Goal: Obtain resource: Download file/media

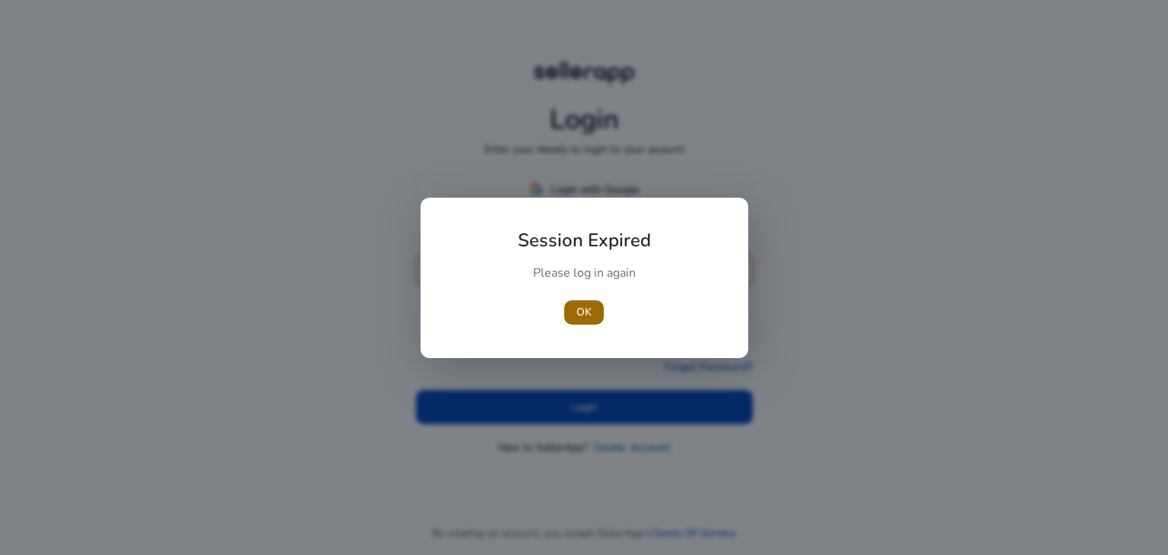
type input "**********"
click at [585, 315] on span "OK" at bounding box center [583, 312] width 15 height 16
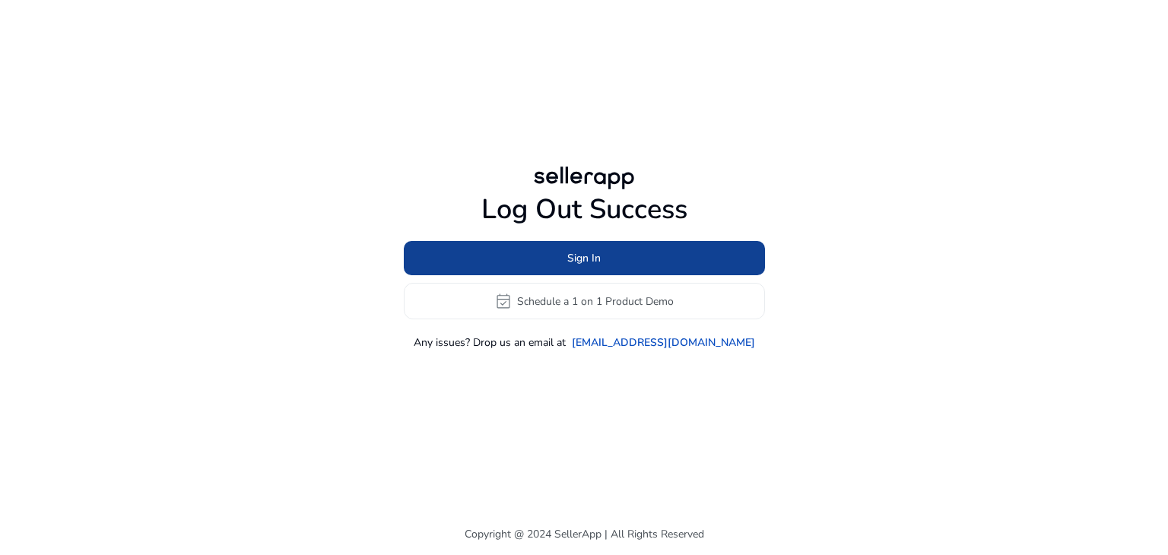
click at [645, 254] on span at bounding box center [584, 258] width 361 height 36
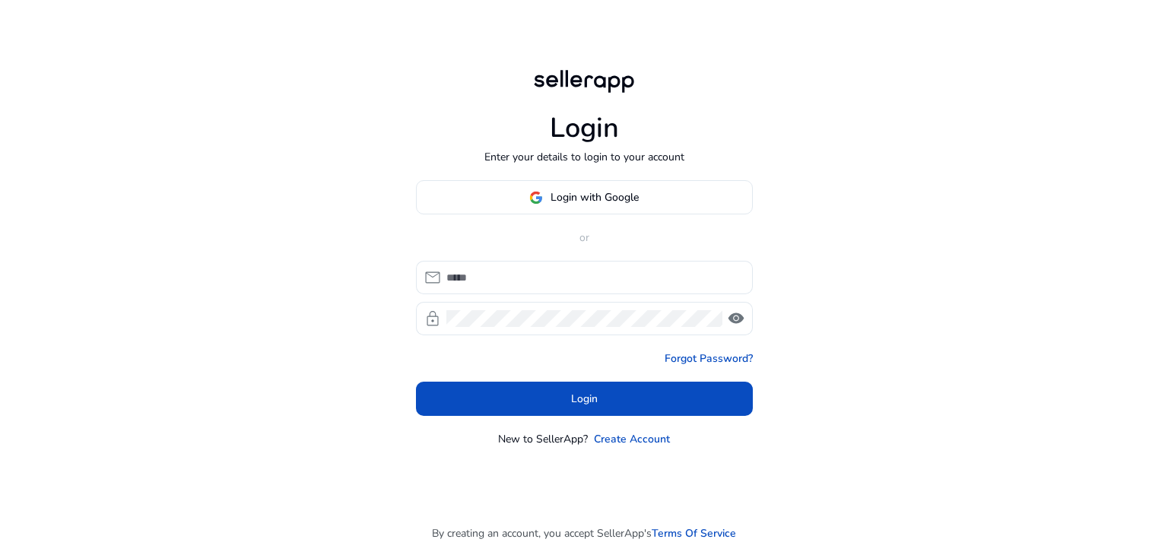
type input "**********"
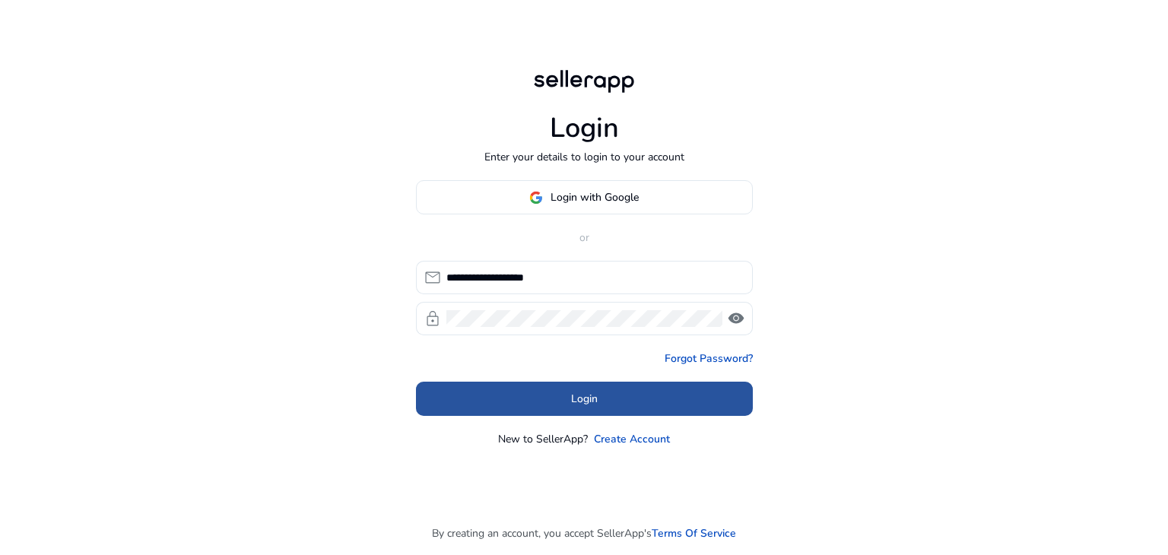
click at [605, 398] on span at bounding box center [584, 399] width 337 height 36
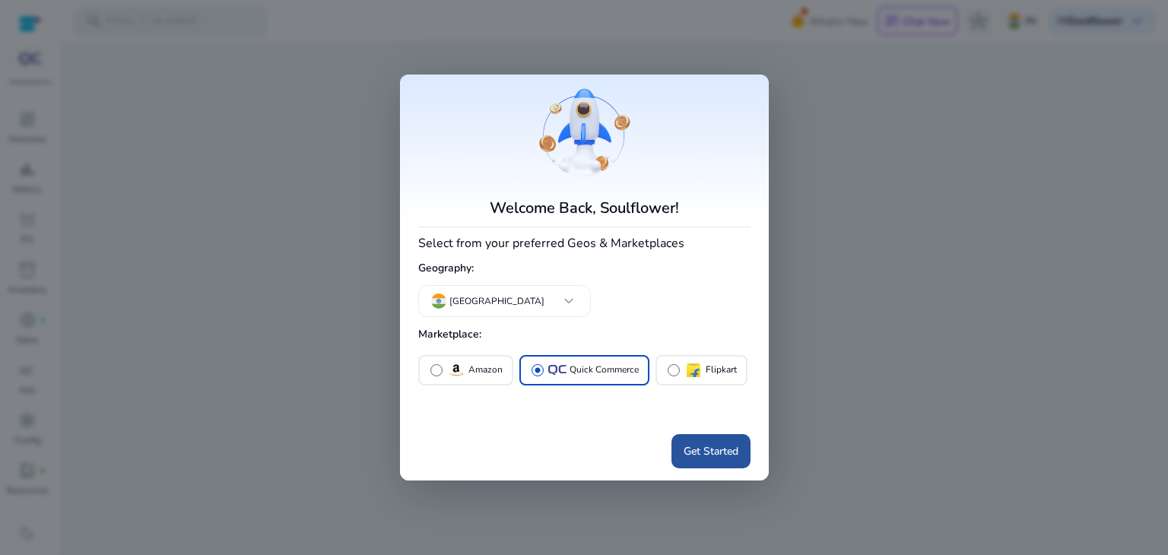
click at [692, 447] on span "Get Started" at bounding box center [710, 451] width 55 height 16
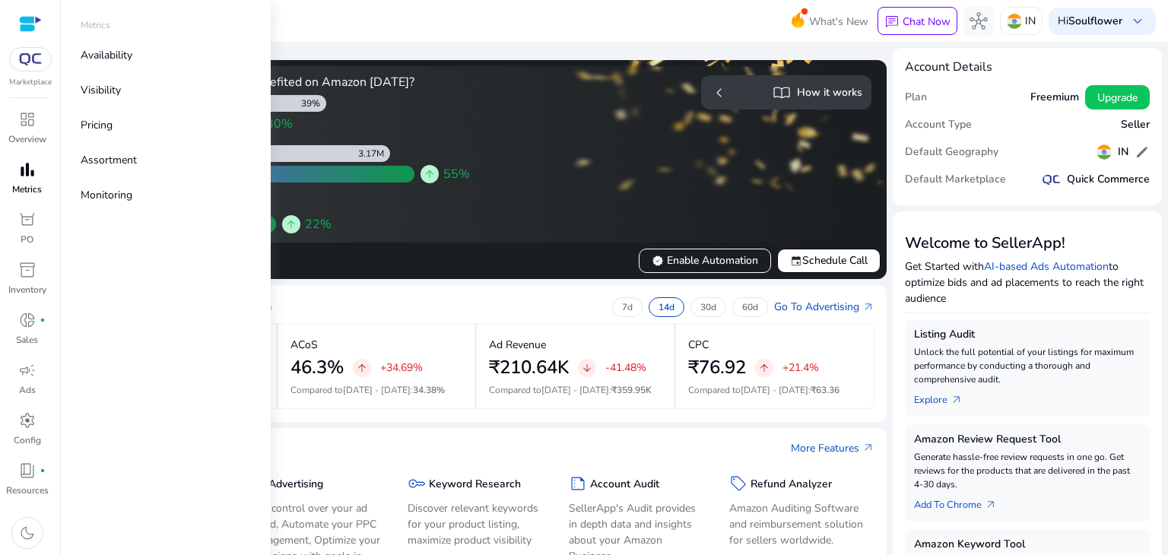
click at [27, 168] on span "bar_chart" at bounding box center [27, 169] width 18 height 18
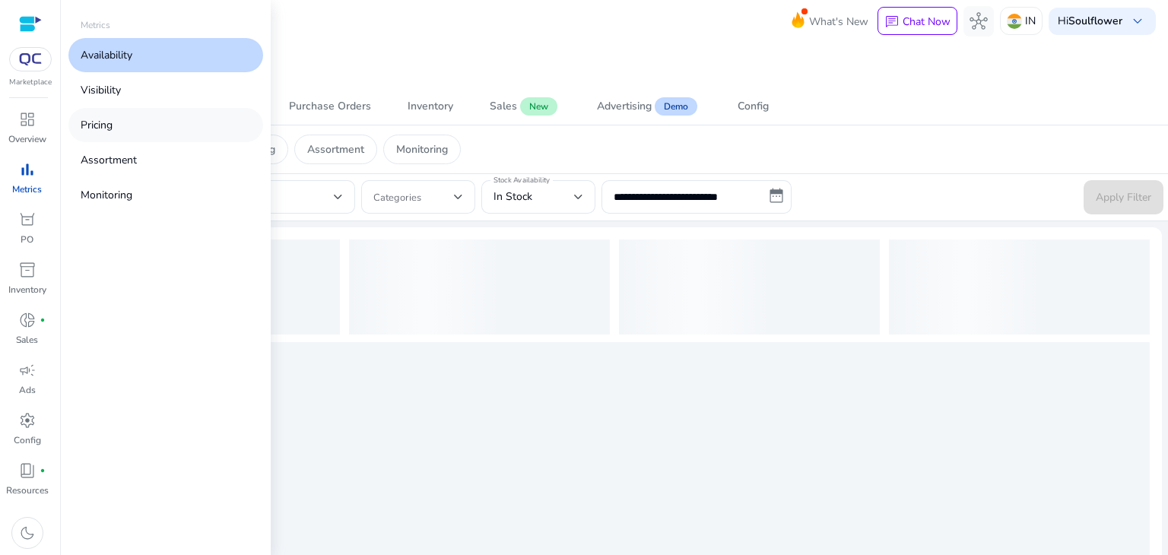
click at [116, 122] on link "Pricing" at bounding box center [165, 125] width 195 height 34
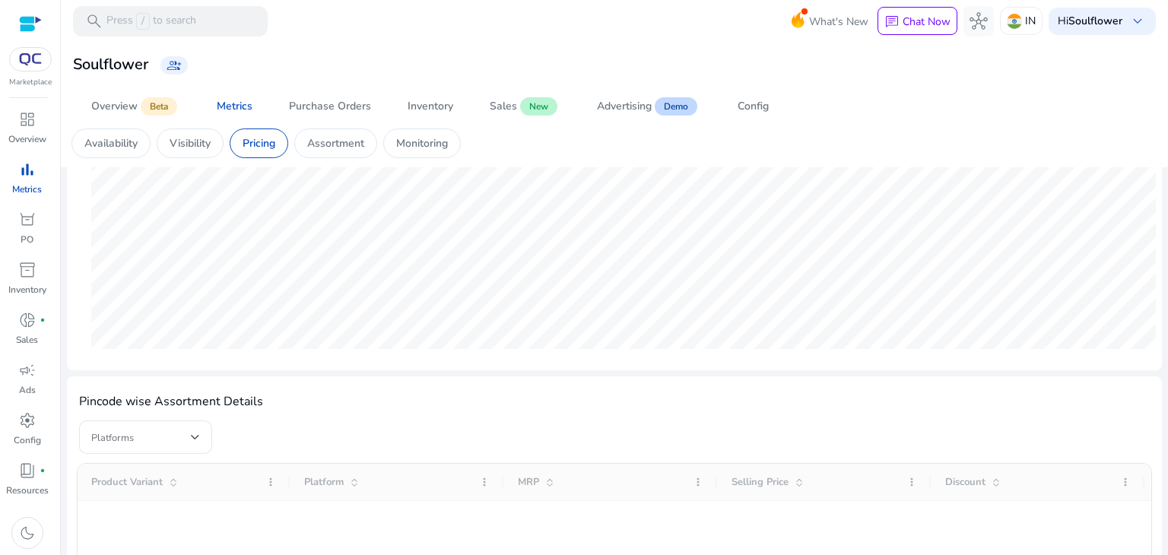
scroll to position [280, 0]
click at [95, 134] on div "Availability" at bounding box center [110, 143] width 79 height 30
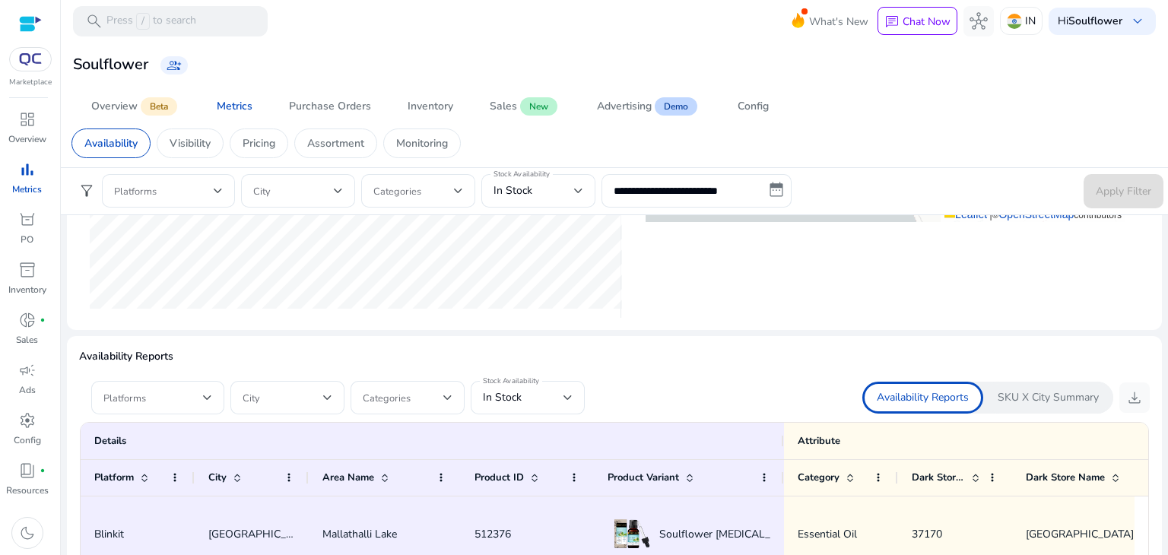
scroll to position [757, 0]
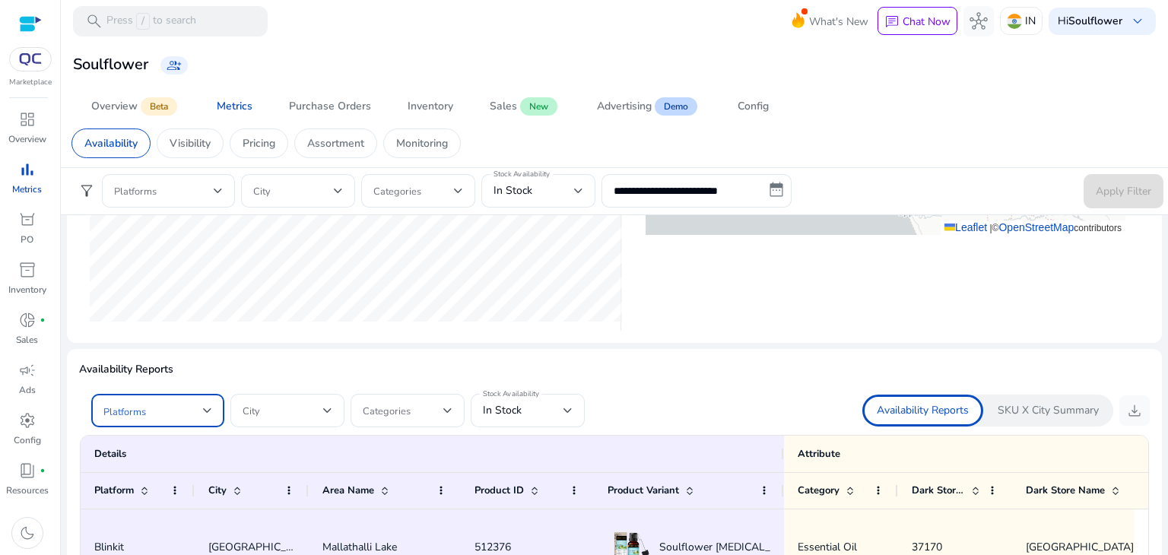
click at [201, 410] on span at bounding box center [153, 410] width 100 height 17
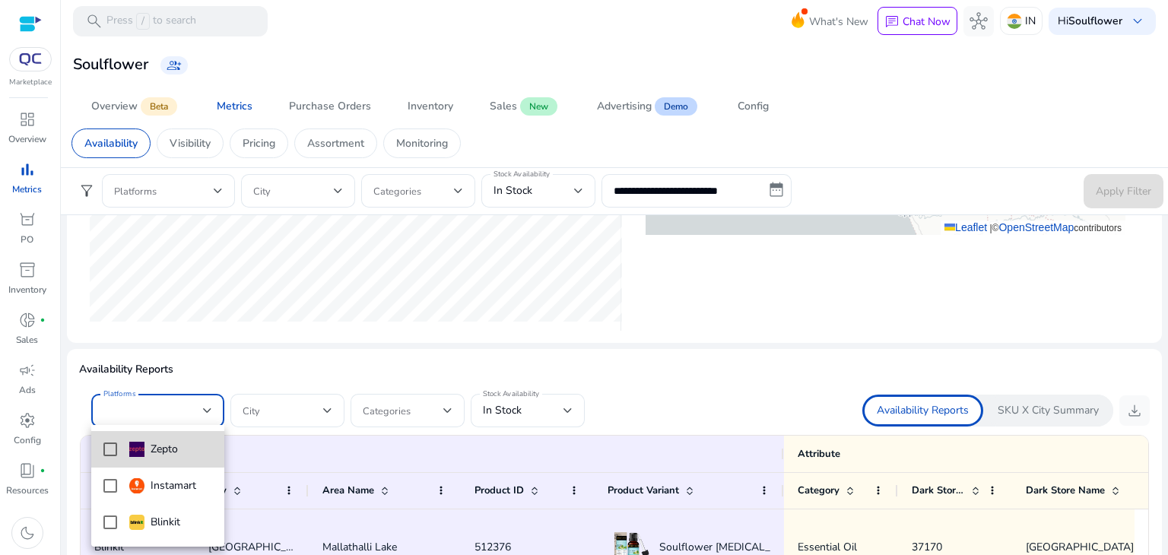
click at [109, 449] on mat-pseudo-checkbox at bounding box center [110, 449] width 14 height 14
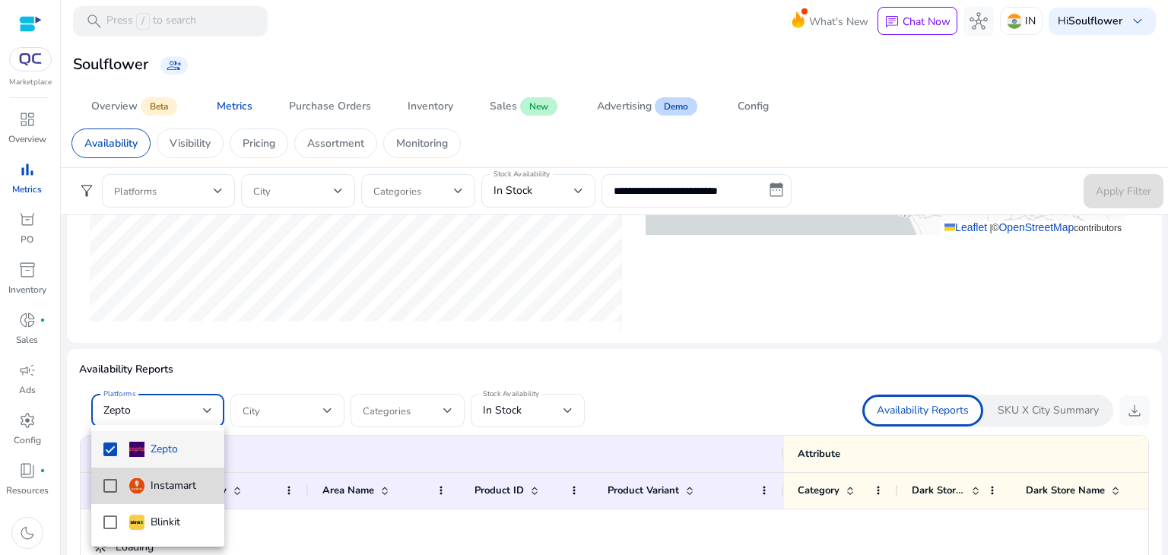
click at [104, 485] on mat-pseudo-checkbox at bounding box center [110, 486] width 14 height 14
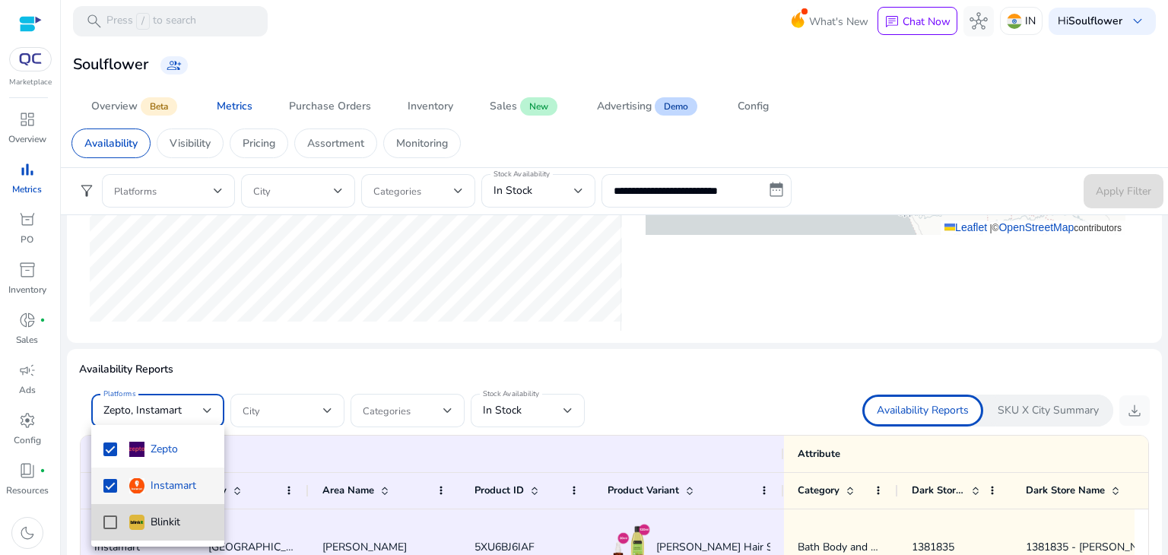
click at [108, 526] on mat-pseudo-checkbox at bounding box center [110, 522] width 14 height 14
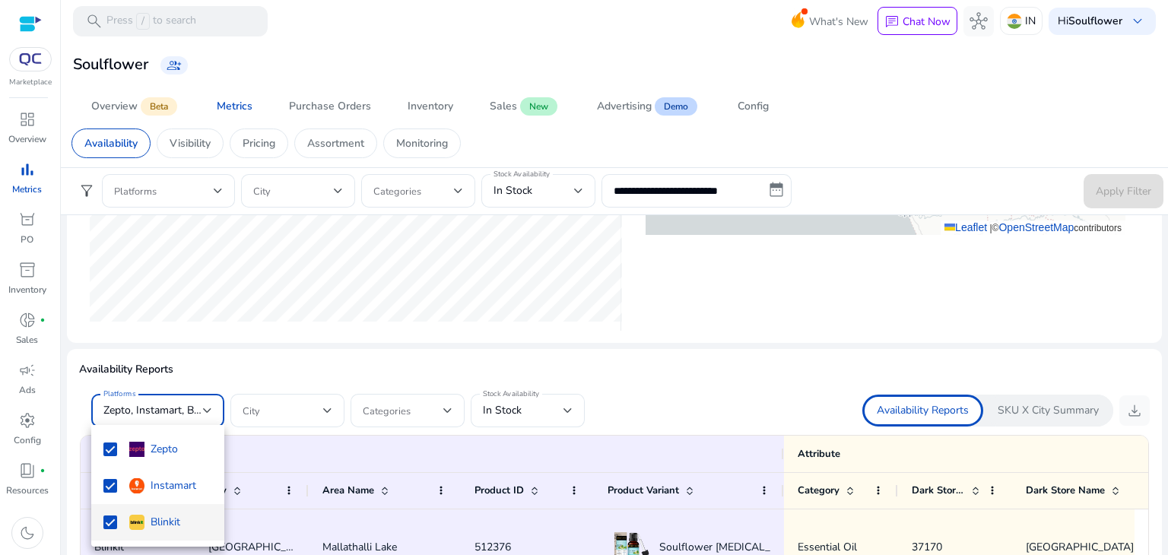
click at [569, 408] on div at bounding box center [584, 277] width 1168 height 555
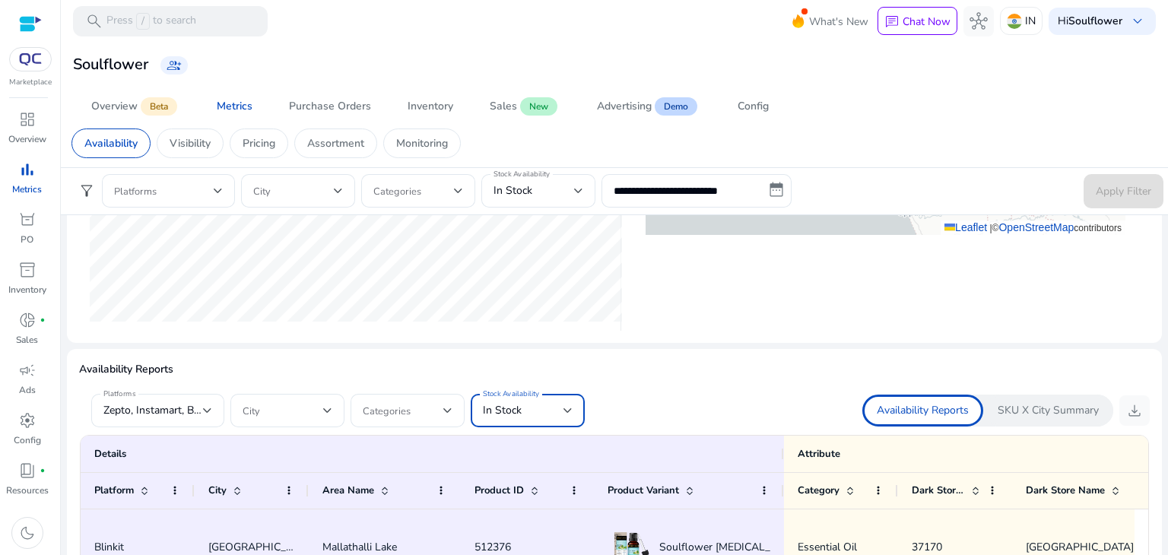
click at [572, 407] on div at bounding box center [567, 410] width 9 height 6
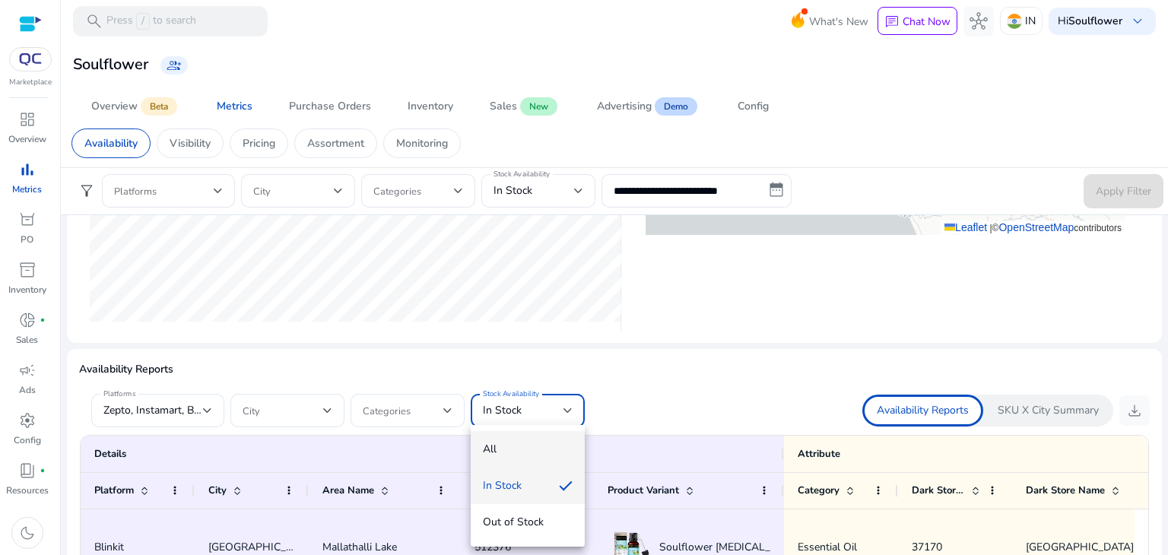
scroll to position [0, 0]
click at [497, 442] on span "All" at bounding box center [528, 449] width 90 height 17
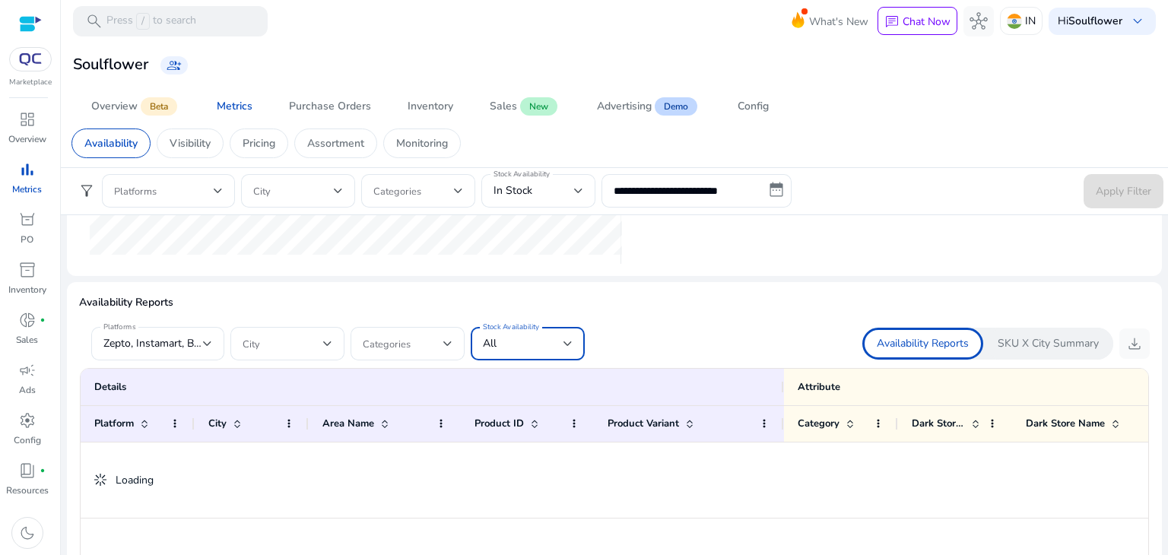
scroll to position [821, 0]
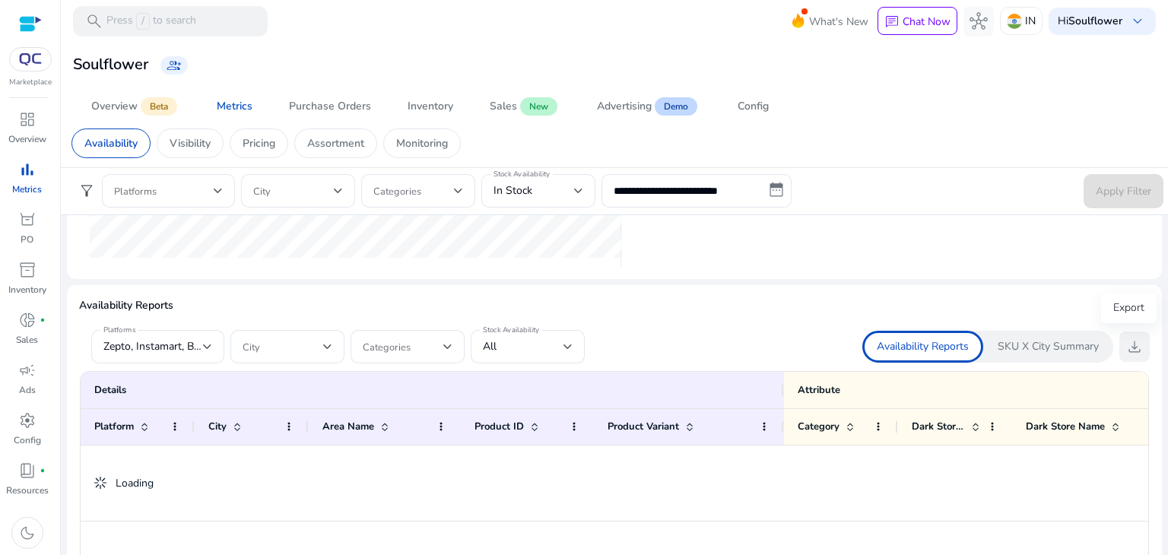
click at [1125, 343] on span "download" at bounding box center [1134, 347] width 18 height 18
click at [1131, 344] on span "download" at bounding box center [1134, 347] width 18 height 18
click at [1126, 344] on span "download" at bounding box center [1134, 347] width 18 height 18
click at [1133, 344] on span "download" at bounding box center [1134, 347] width 18 height 18
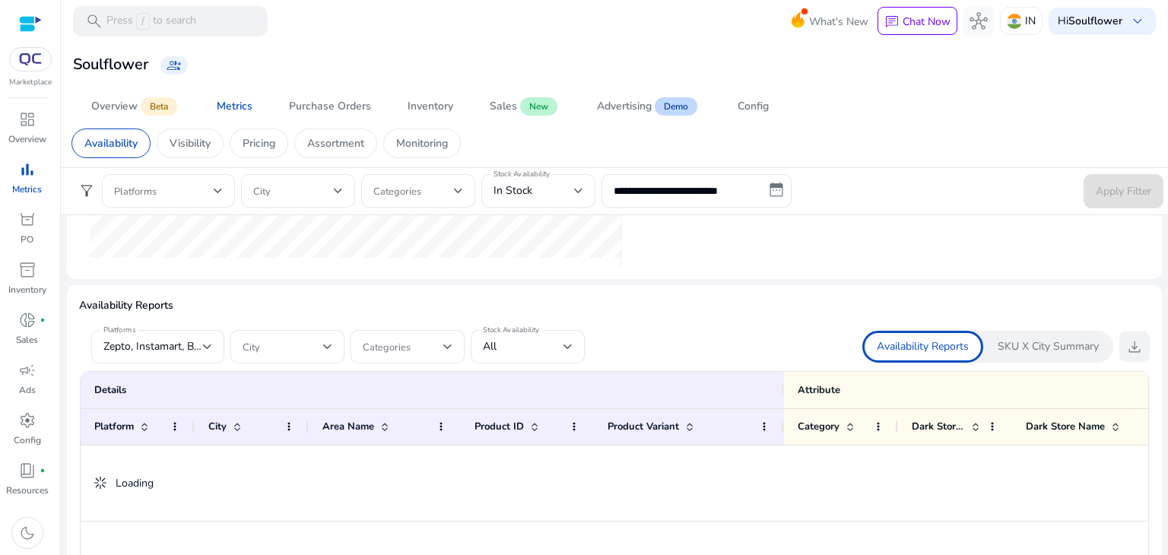
click at [1133, 344] on span "download" at bounding box center [1134, 347] width 18 height 18
click at [1113, 125] on div "Availability Visibility Pricing Assortment Monitoring" at bounding box center [614, 143] width 1110 height 48
click at [1119, 344] on button "download" at bounding box center [1134, 346] width 30 height 30
click at [1127, 350] on span "download" at bounding box center [1134, 347] width 18 height 18
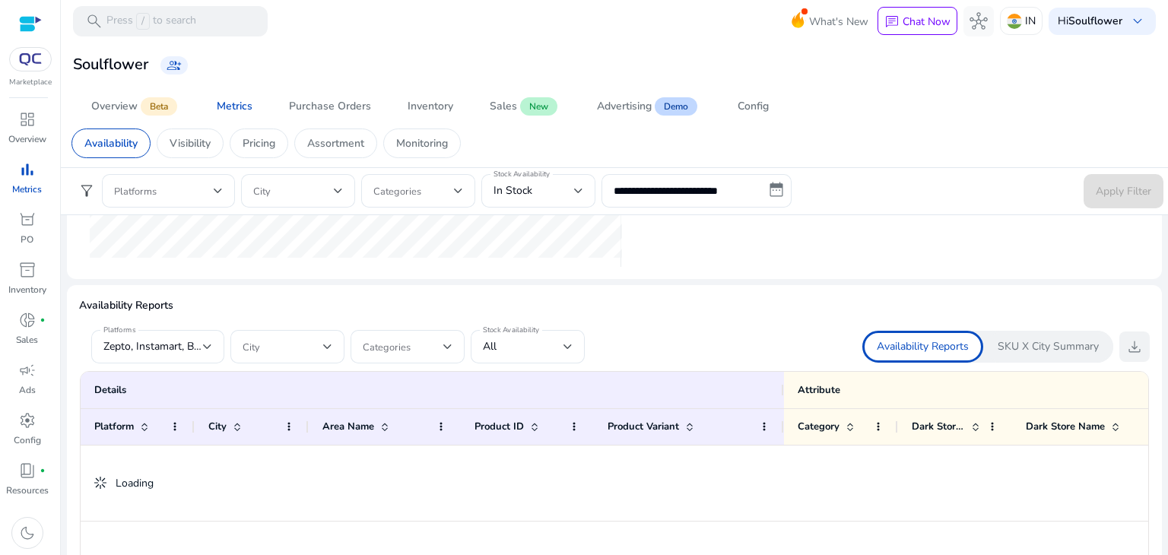
click at [1127, 350] on span "download" at bounding box center [1134, 347] width 18 height 18
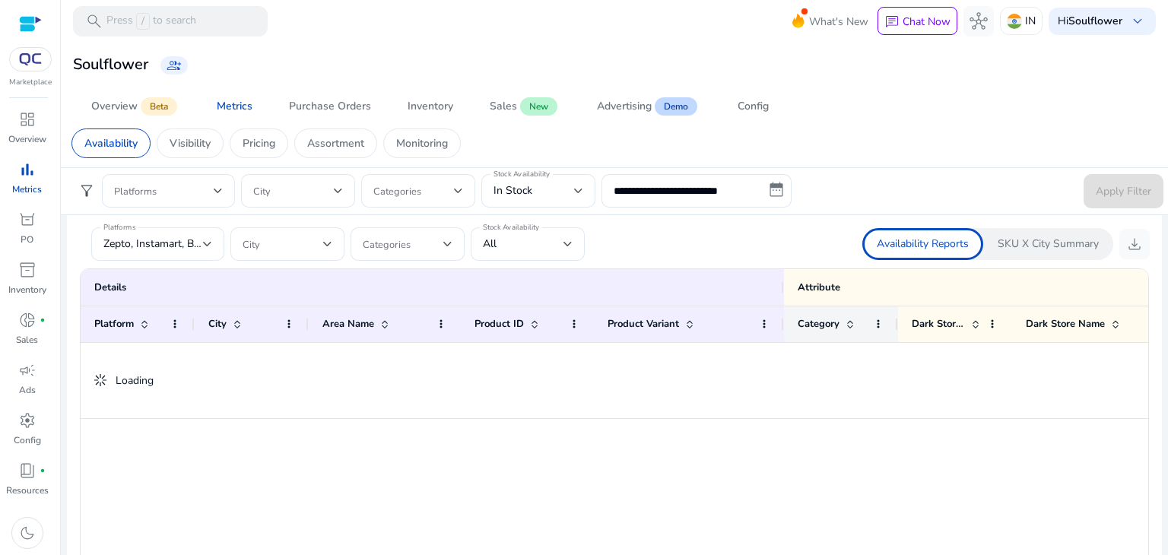
scroll to position [902, 0]
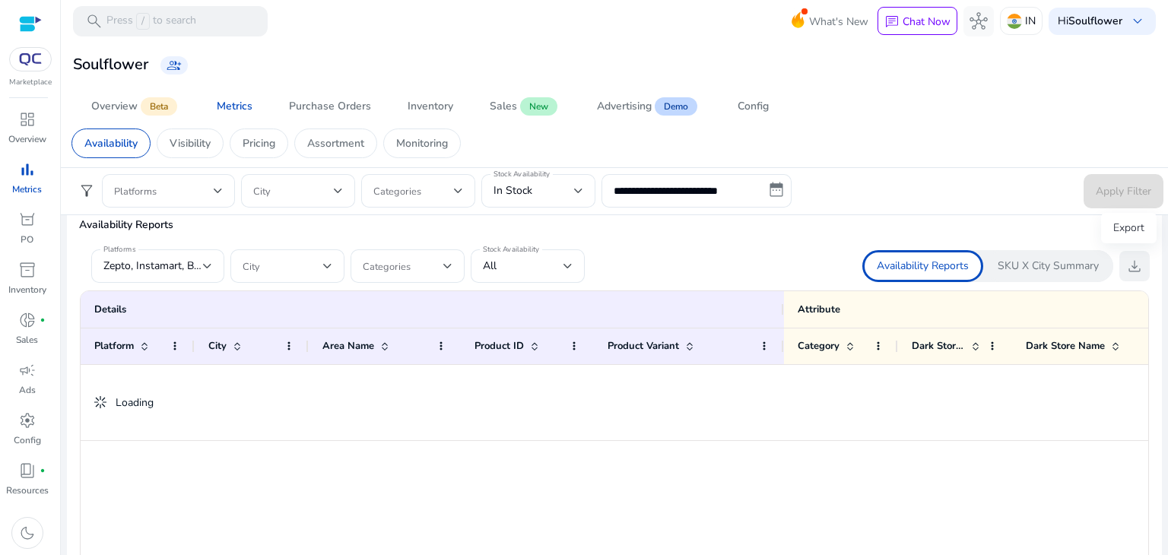
click at [1125, 264] on span "download" at bounding box center [1134, 266] width 18 height 18
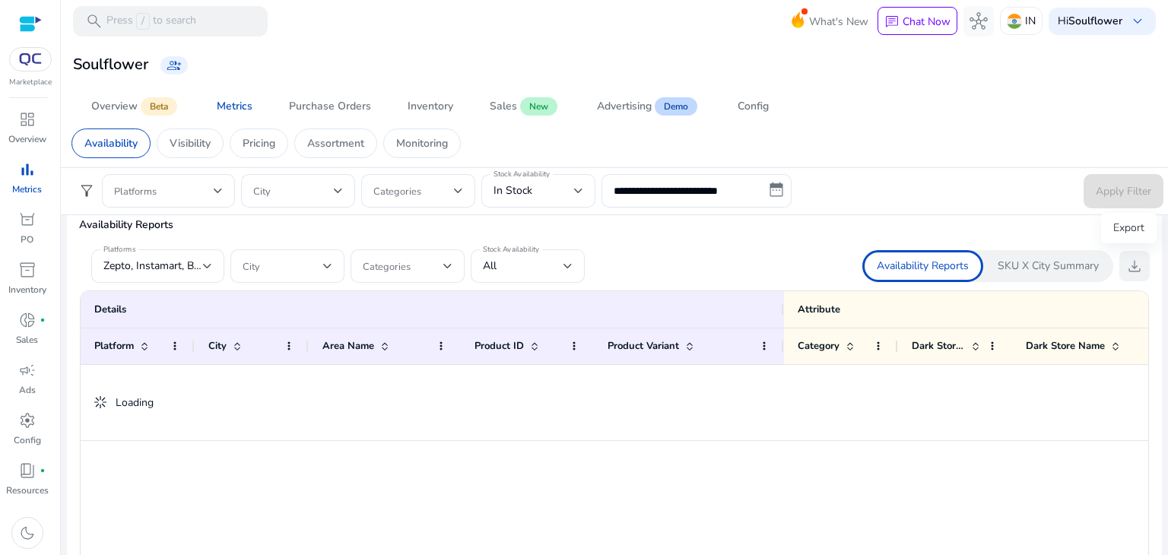
click at [1125, 265] on span "download" at bounding box center [1134, 266] width 18 height 18
click at [1148, 277] on mat-card "Availability Reports Platforms Zepto, Instamart, Blinkit City Categories Stock …" at bounding box center [614, 477] width 1095 height 547
click at [1135, 260] on span "download" at bounding box center [1134, 266] width 18 height 18
click at [1125, 265] on span "download" at bounding box center [1134, 266] width 18 height 18
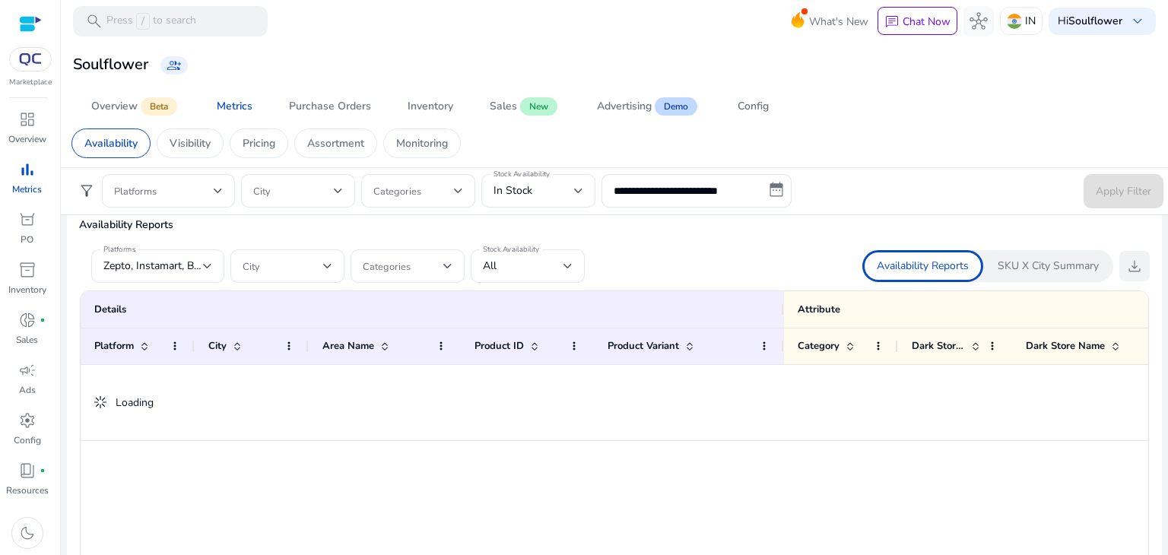
click at [1125, 265] on span "download" at bounding box center [1134, 266] width 18 height 18
click at [1137, 253] on button "download" at bounding box center [1134, 266] width 30 height 30
click at [1131, 265] on span "download" at bounding box center [1134, 266] width 18 height 18
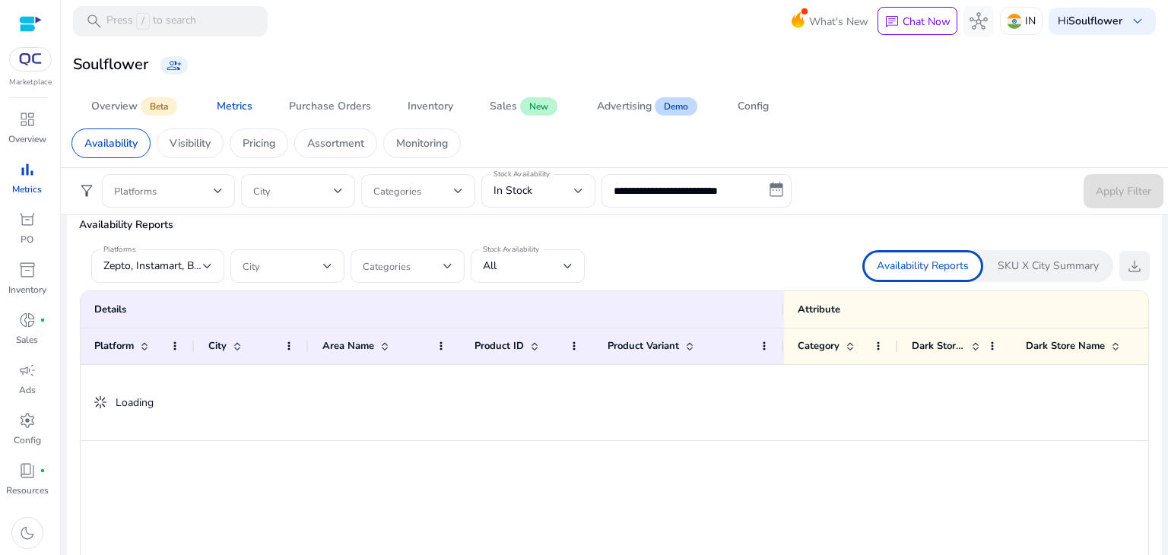
click at [1119, 271] on button "download" at bounding box center [1134, 266] width 30 height 30
click at [1127, 265] on span "download" at bounding box center [1134, 266] width 18 height 18
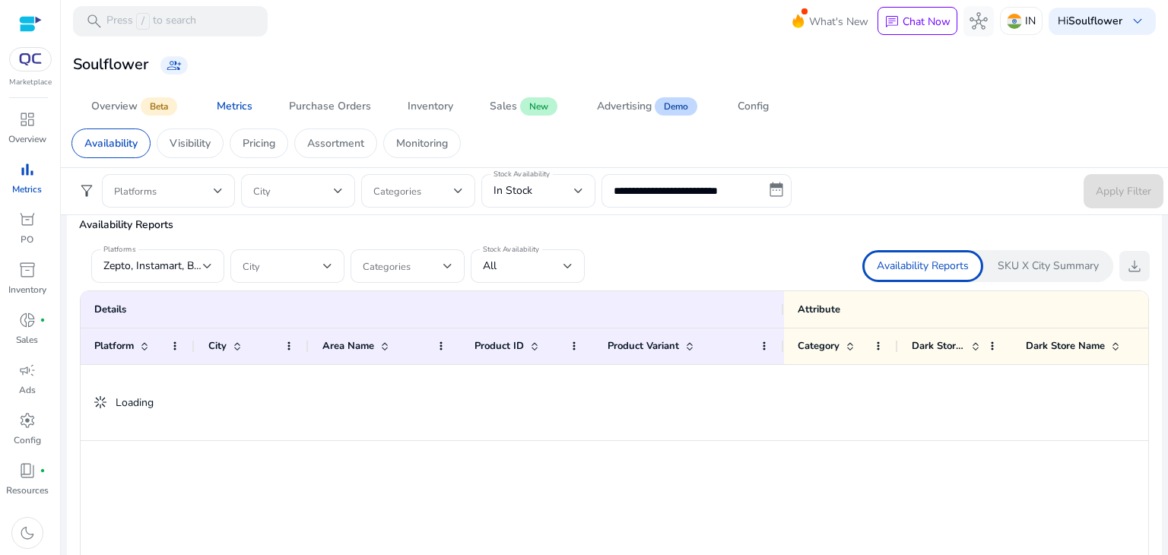
click at [1127, 265] on span "download" at bounding box center [1134, 266] width 18 height 18
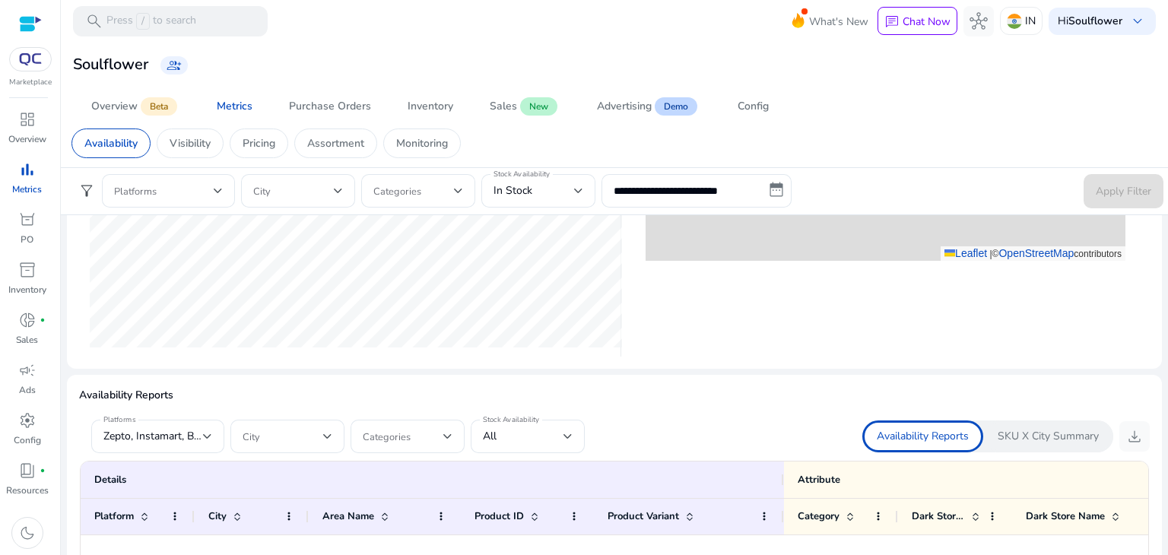
scroll to position [734, 0]
click at [1132, 442] on span "download" at bounding box center [1134, 434] width 18 height 18
click at [1032, 423] on div "SKU X City Summary" at bounding box center [1048, 434] width 130 height 32
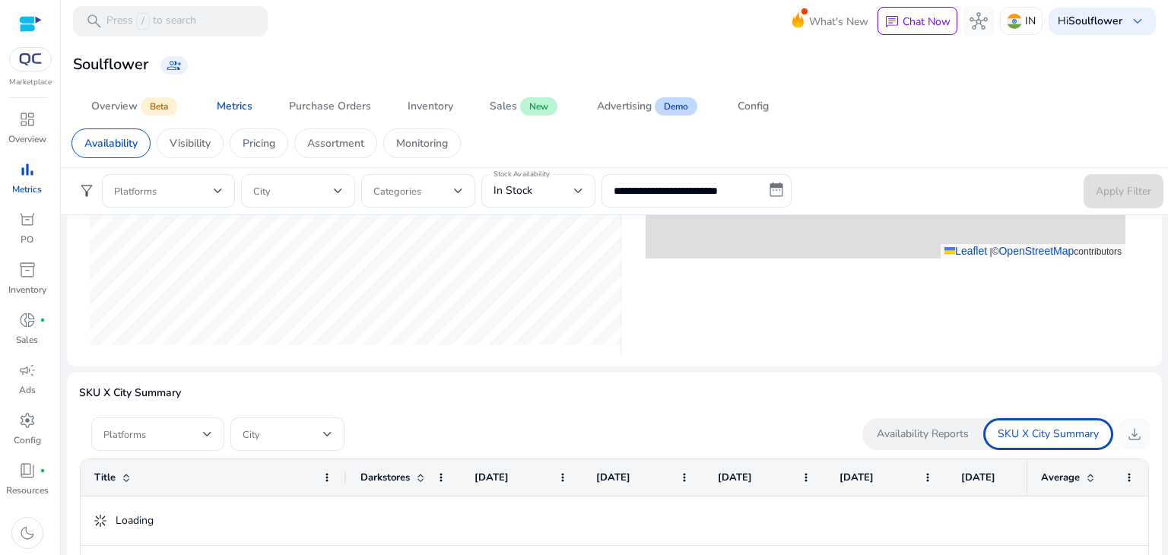
click at [924, 426] on p "Availability Reports" at bounding box center [923, 433] width 92 height 15
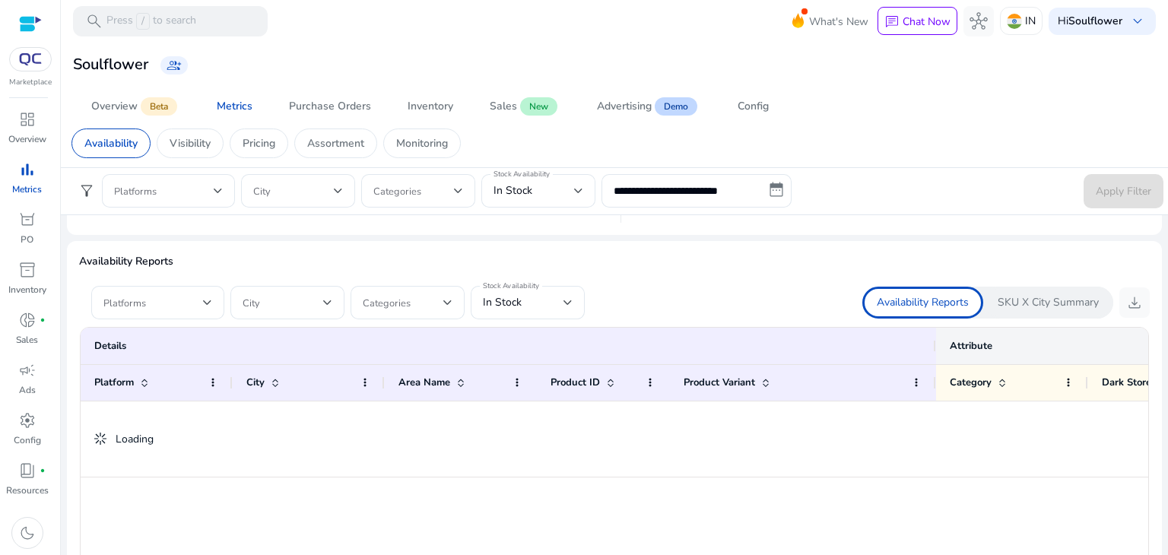
scroll to position [866, 0]
click at [216, 305] on div "Platforms" at bounding box center [157, 301] width 133 height 33
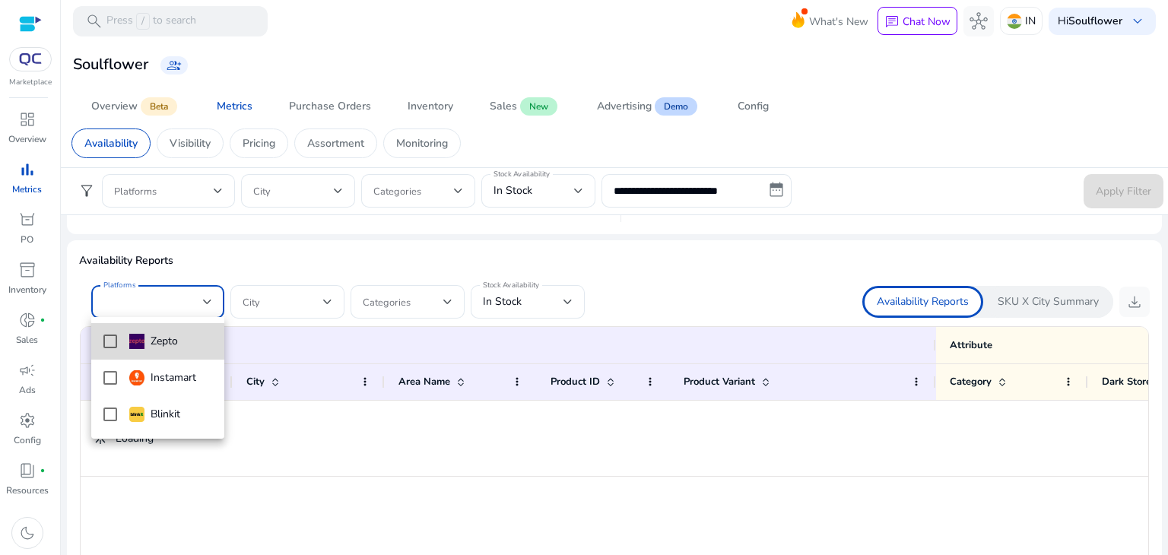
click at [113, 350] on mat-option "Zepto" at bounding box center [157, 341] width 133 height 36
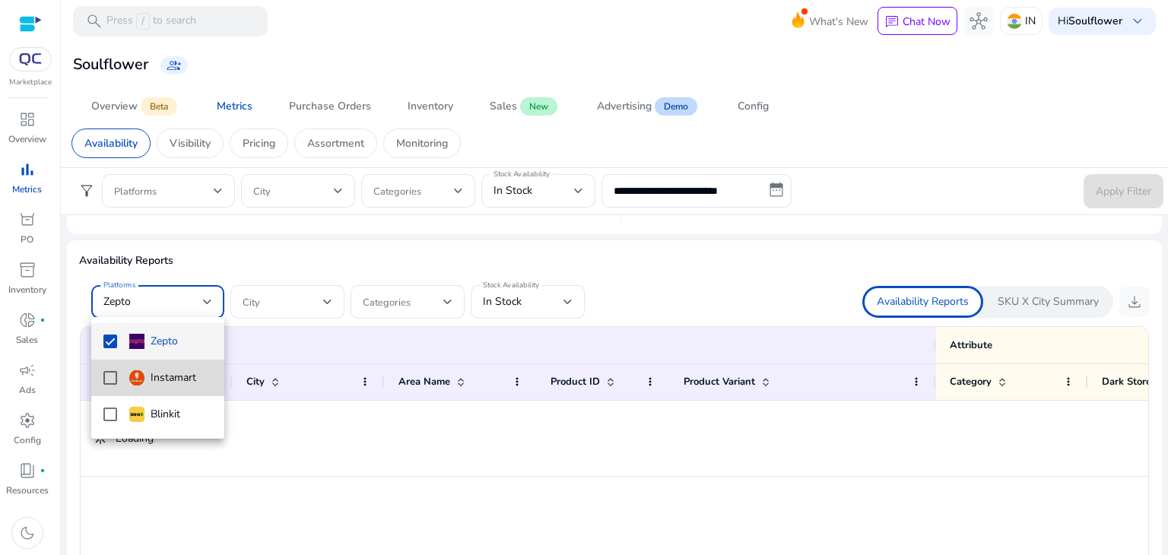
click at [109, 381] on mat-pseudo-checkbox at bounding box center [110, 378] width 14 height 14
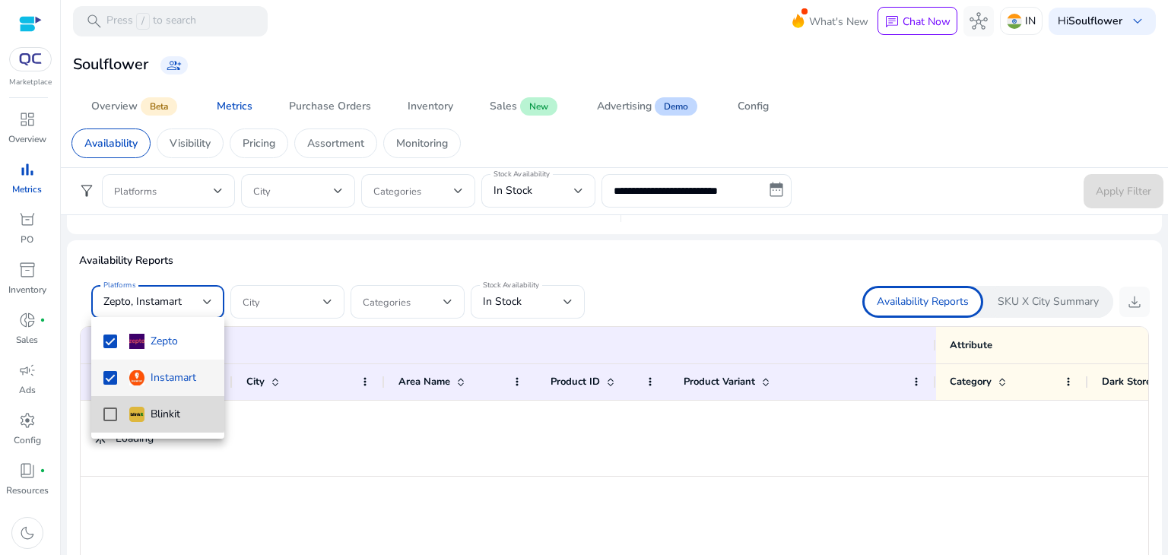
click at [109, 404] on mat-option "Blinkit" at bounding box center [157, 414] width 133 height 36
click at [508, 303] on div at bounding box center [584, 277] width 1168 height 555
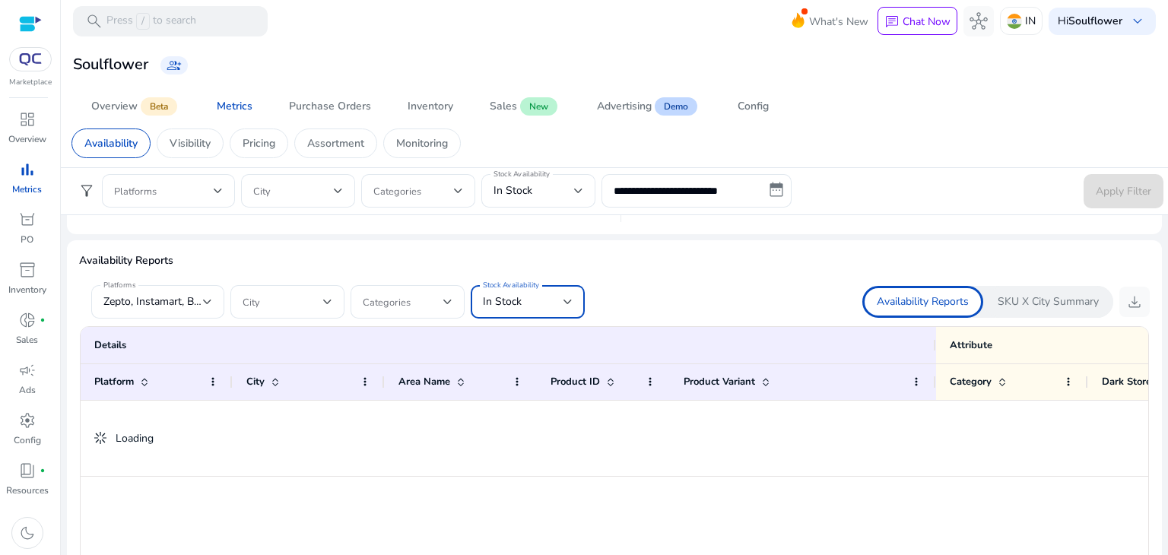
click at [552, 303] on div "In Stock" at bounding box center [523, 301] width 81 height 17
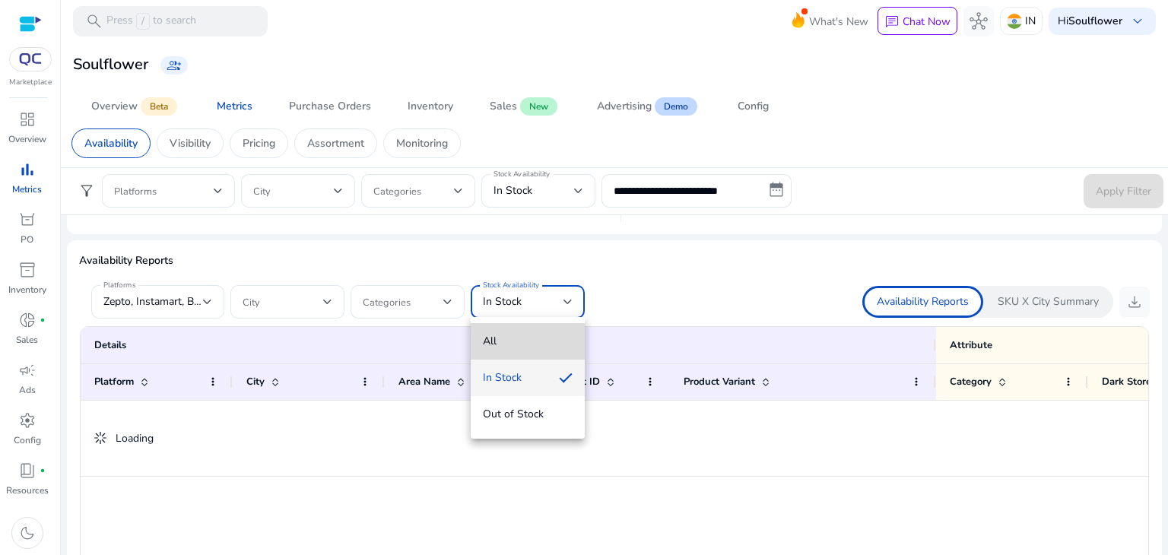
click at [500, 350] on mat-option "All" at bounding box center [528, 341] width 114 height 36
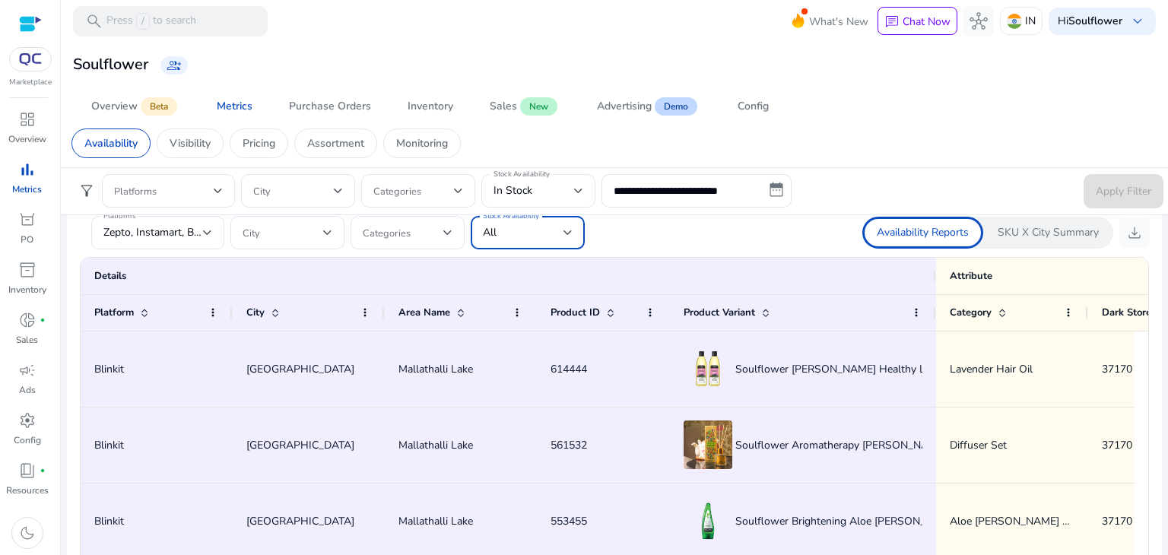
scroll to position [936, 0]
click at [1131, 229] on span "download" at bounding box center [1134, 232] width 18 height 18
click at [260, 147] on p "Pricing" at bounding box center [259, 143] width 33 height 16
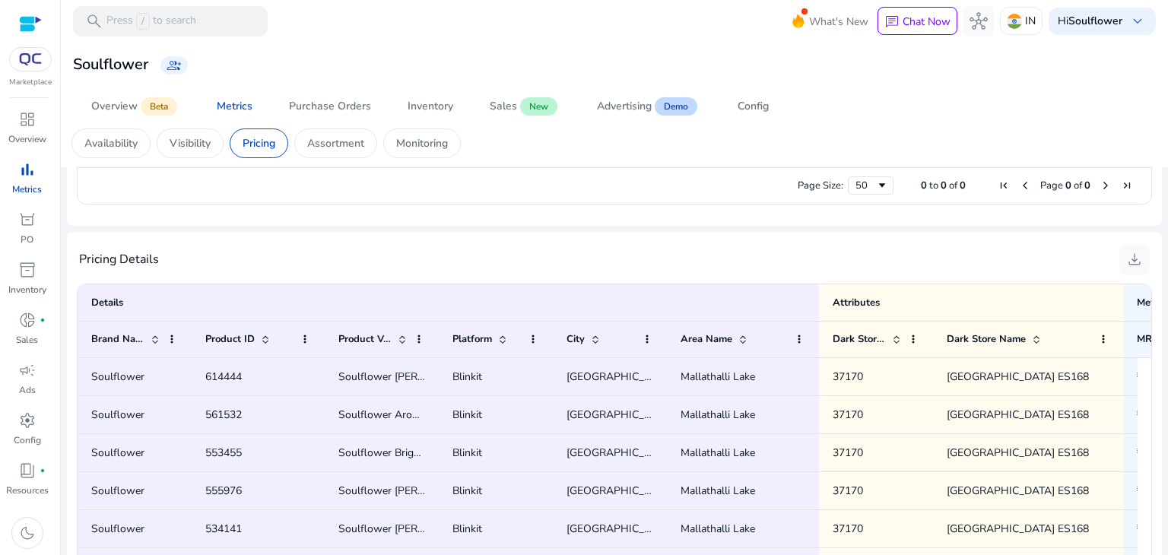
scroll to position [917, 0]
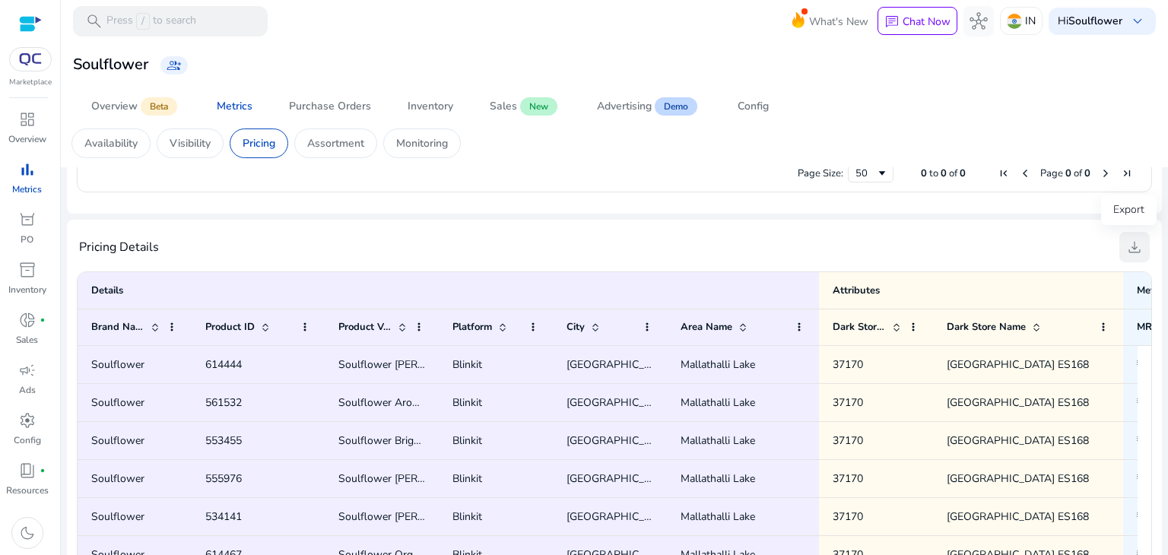
click at [1128, 249] on span "download" at bounding box center [1134, 247] width 18 height 18
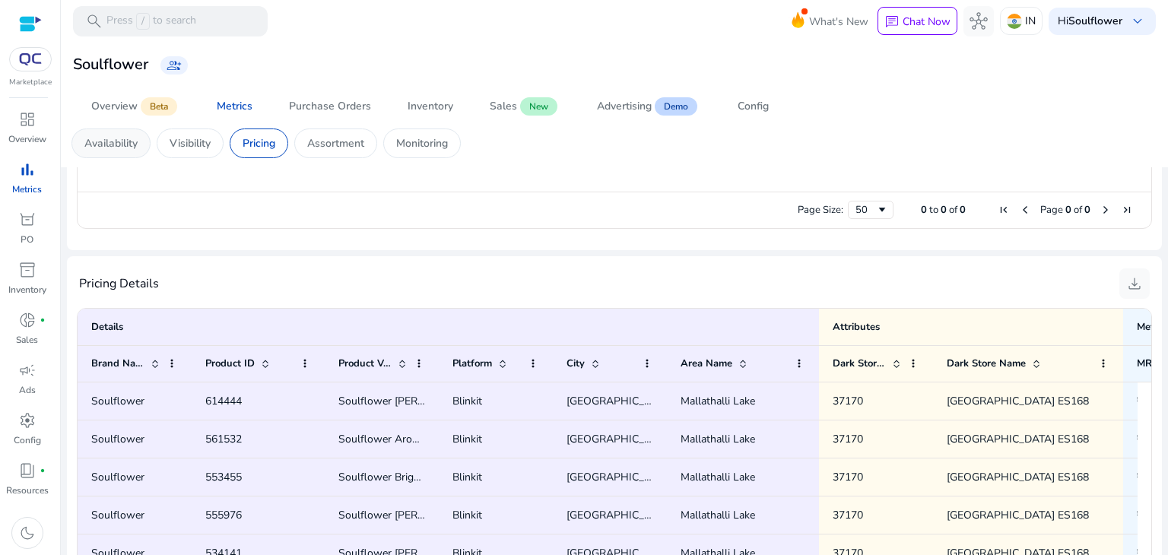
click at [119, 153] on div "Availability" at bounding box center [110, 143] width 79 height 30
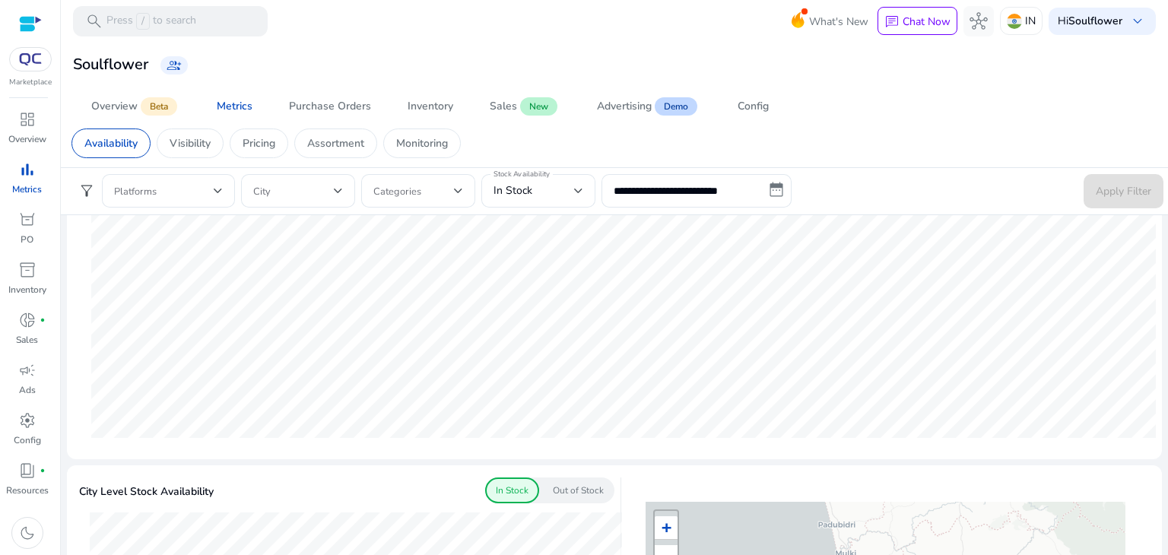
scroll to position [182, 0]
click at [192, 135] on p "Visibility" at bounding box center [190, 143] width 41 height 16
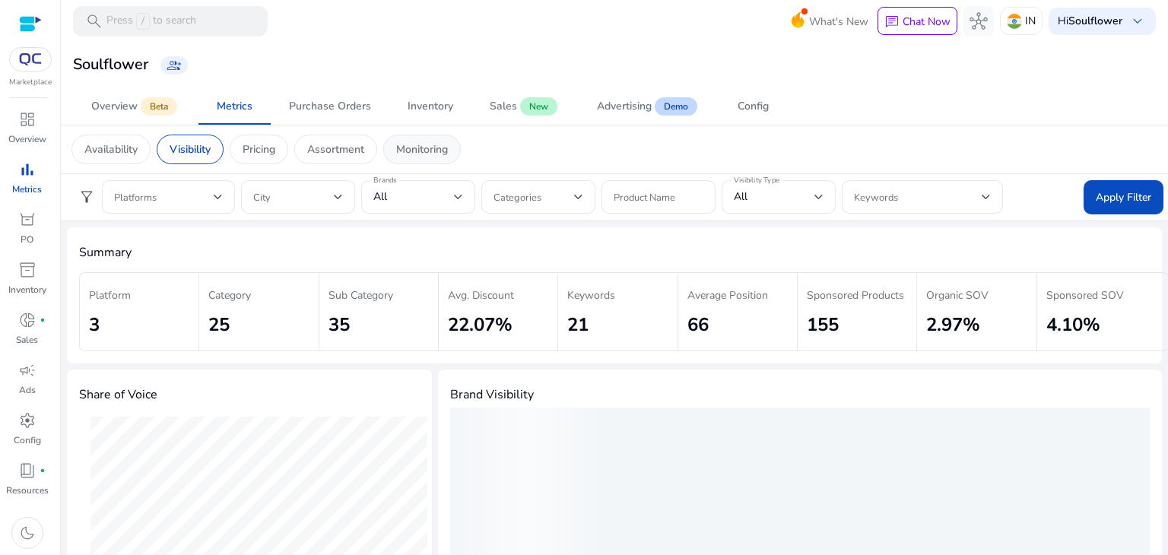
click at [430, 140] on div "Monitoring" at bounding box center [422, 150] width 78 height 30
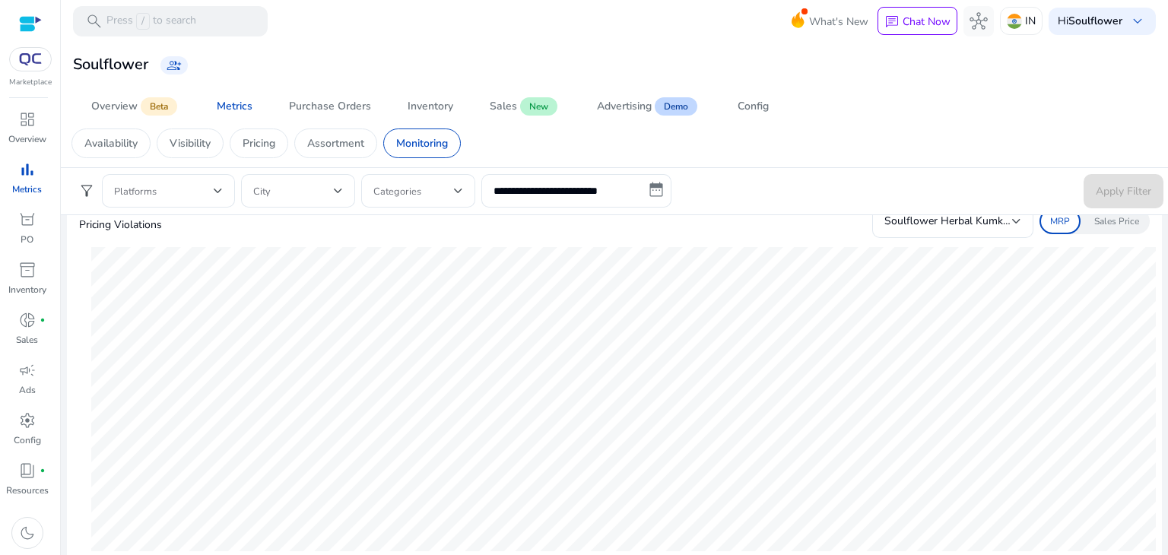
scroll to position [21, 0]
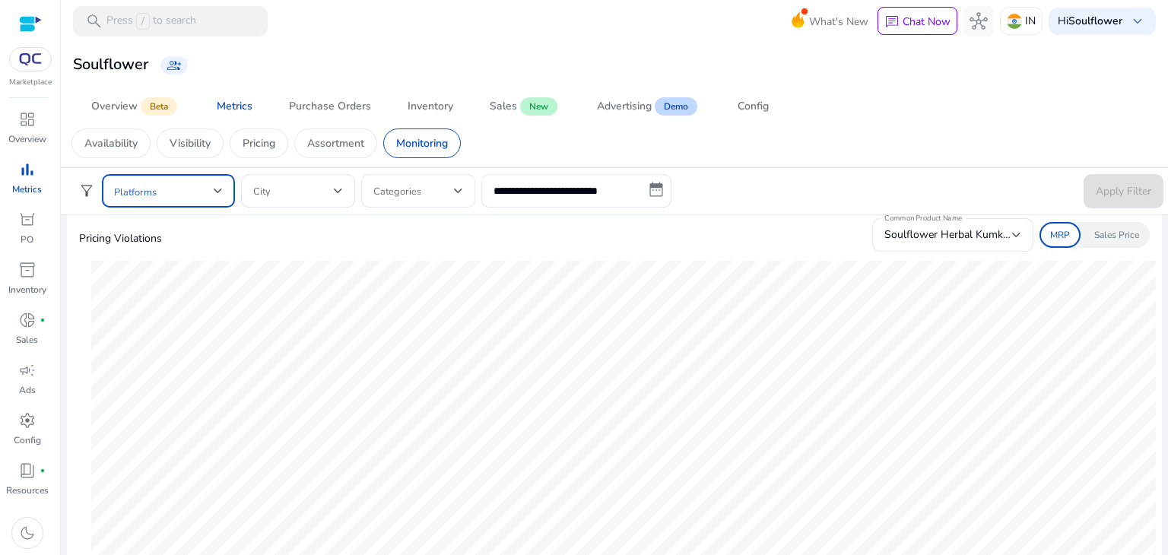
click at [208, 195] on span at bounding box center [164, 190] width 100 height 17
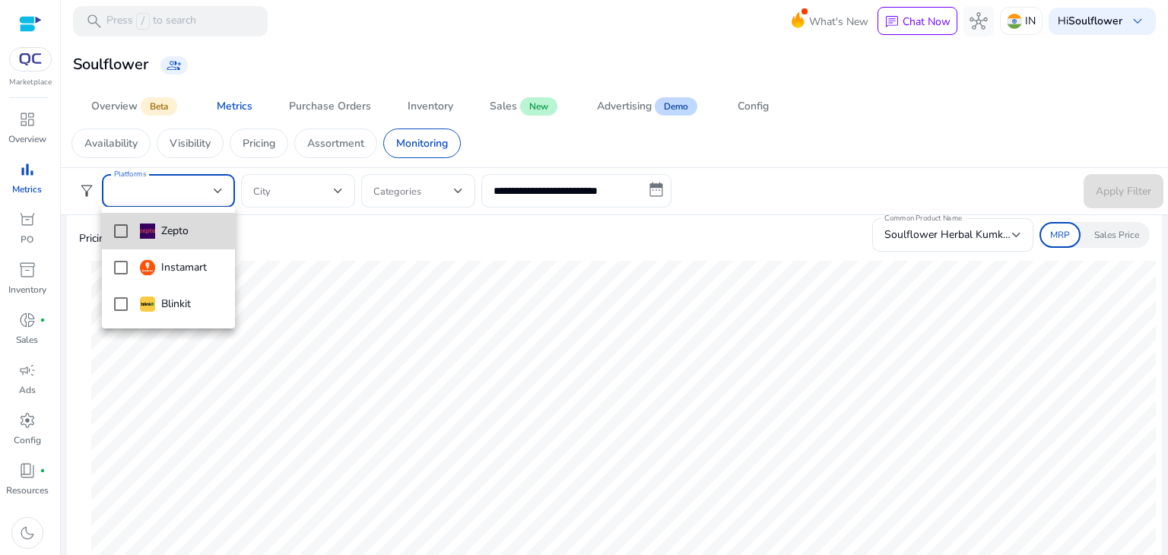
click at [126, 231] on mat-pseudo-checkbox at bounding box center [121, 231] width 14 height 14
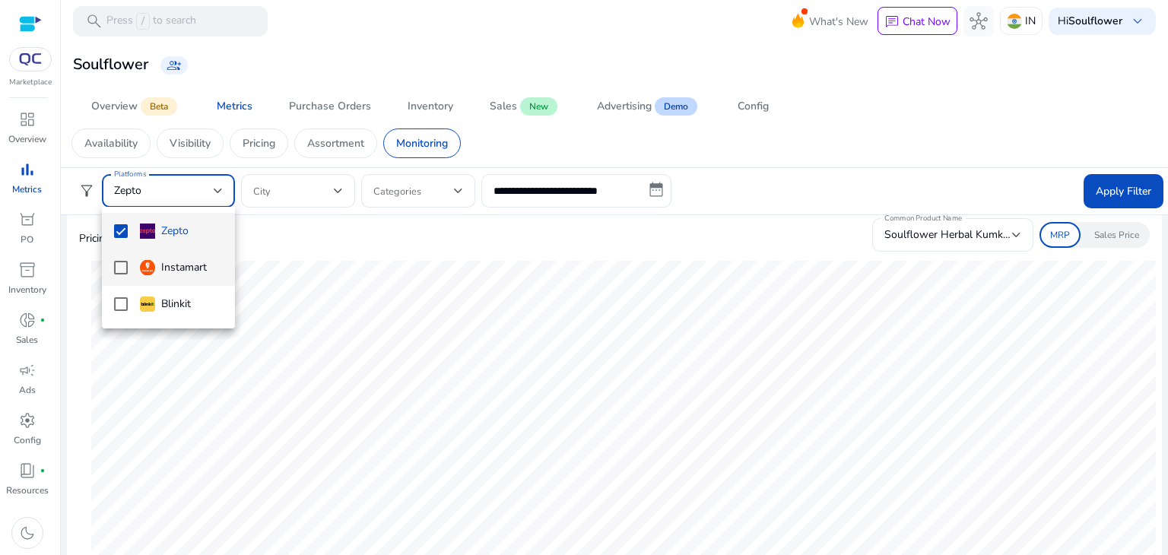
click at [126, 273] on mat-pseudo-checkbox at bounding box center [121, 268] width 14 height 14
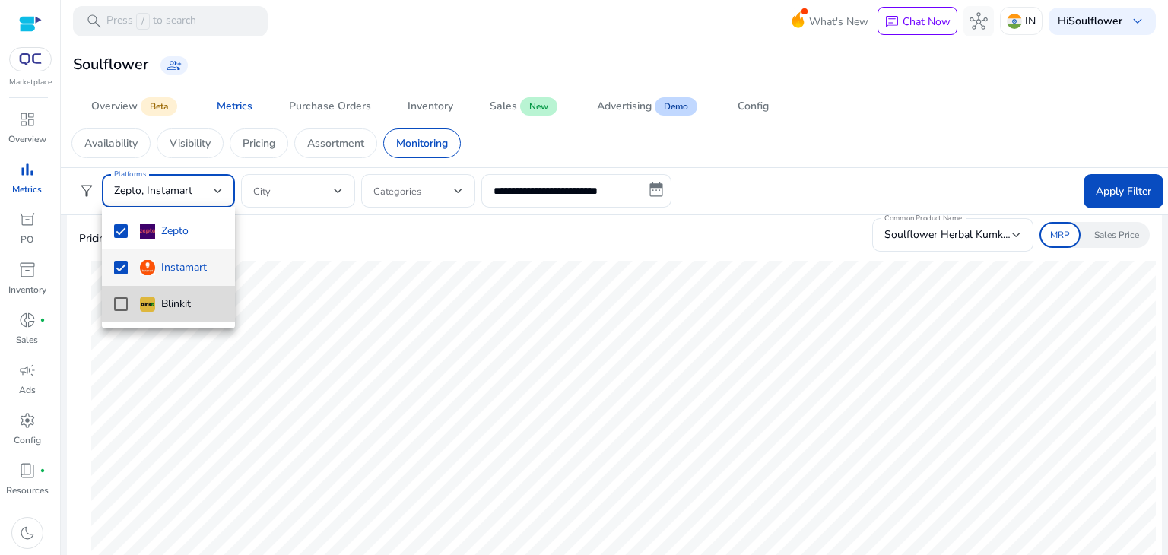
click at [122, 299] on mat-pseudo-checkbox at bounding box center [121, 304] width 14 height 14
click at [1098, 192] on div at bounding box center [584, 277] width 1168 height 555
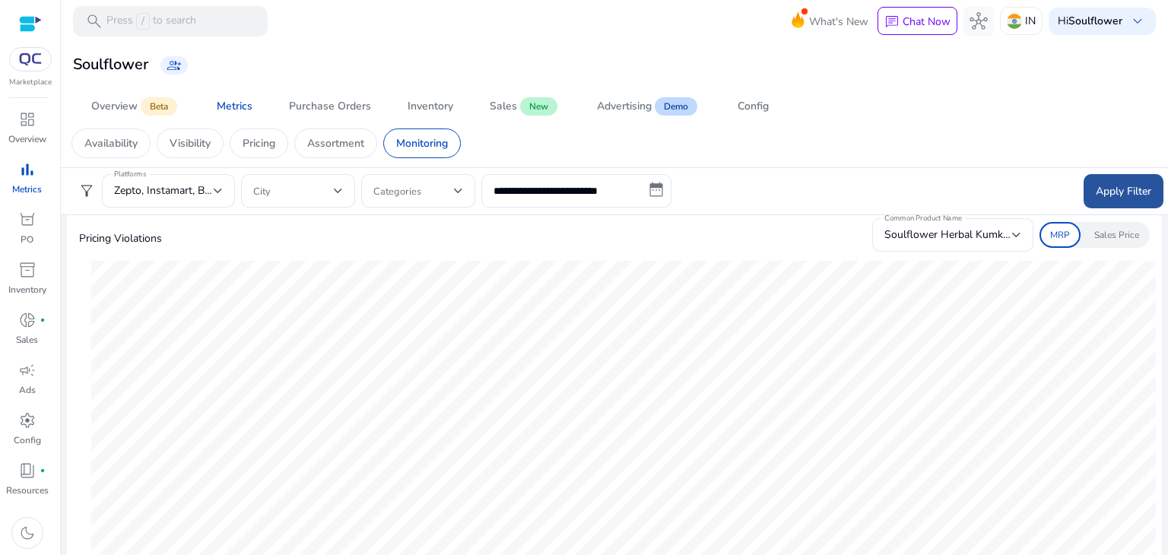
click at [1111, 189] on span "Apply Filter" at bounding box center [1122, 191] width 55 height 16
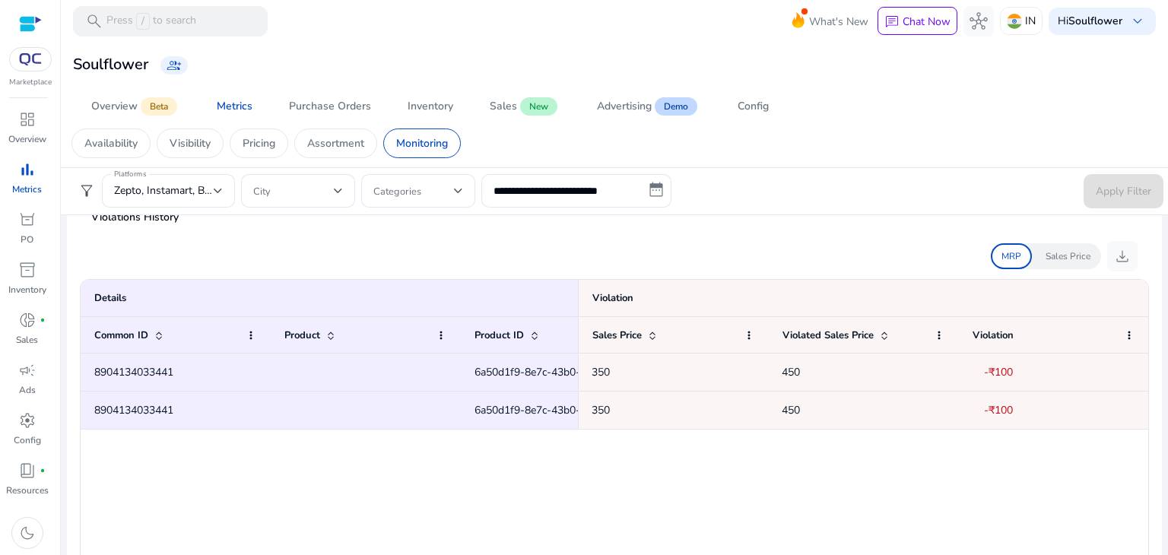
scroll to position [429, 0]
click at [1113, 261] on span "download" at bounding box center [1122, 256] width 18 height 18
